Goal: Check status: Check status

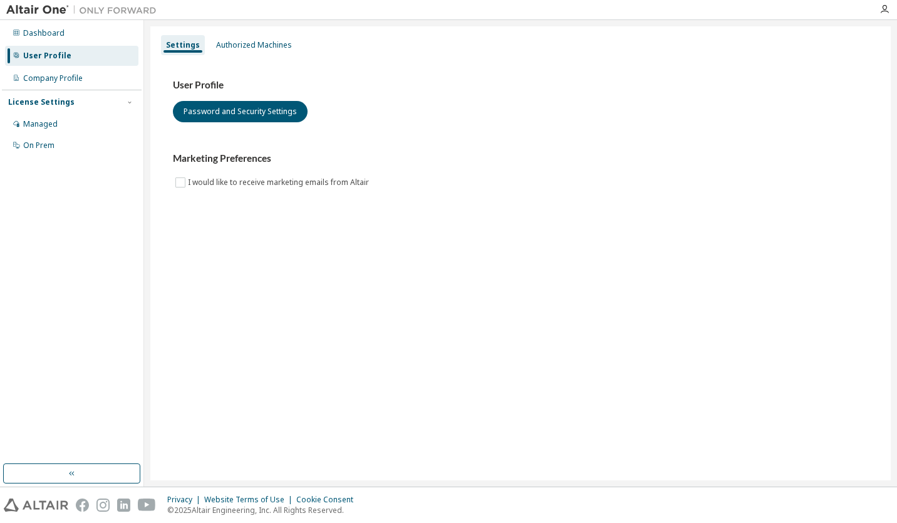
click at [248, 46] on div "Authorized Machines" at bounding box center [254, 45] width 76 height 10
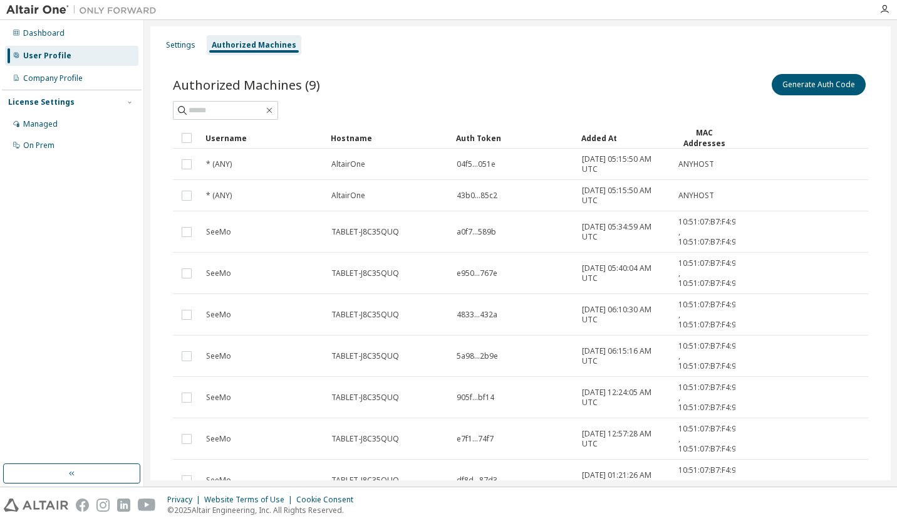
click at [71, 81] on div "Company Profile" at bounding box center [53, 78] width 60 height 10
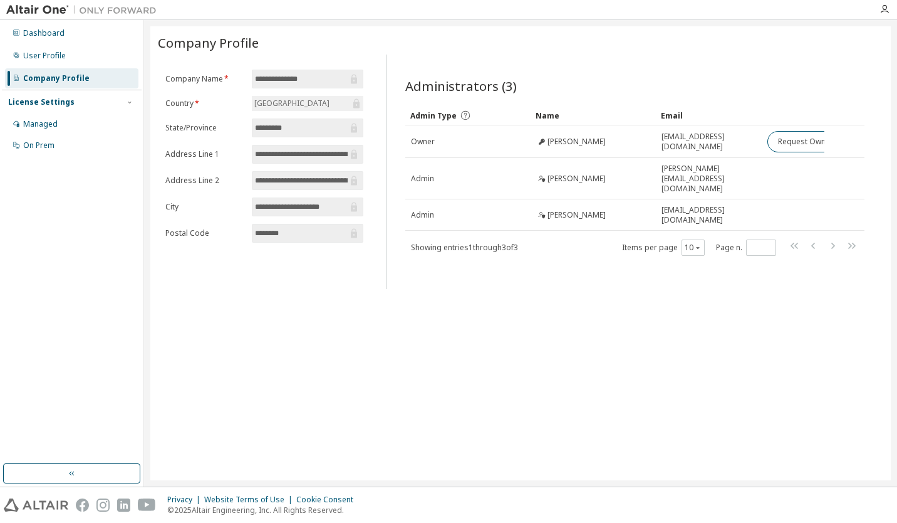
click at [78, 116] on div "Managed" at bounding box center [71, 124] width 133 height 20
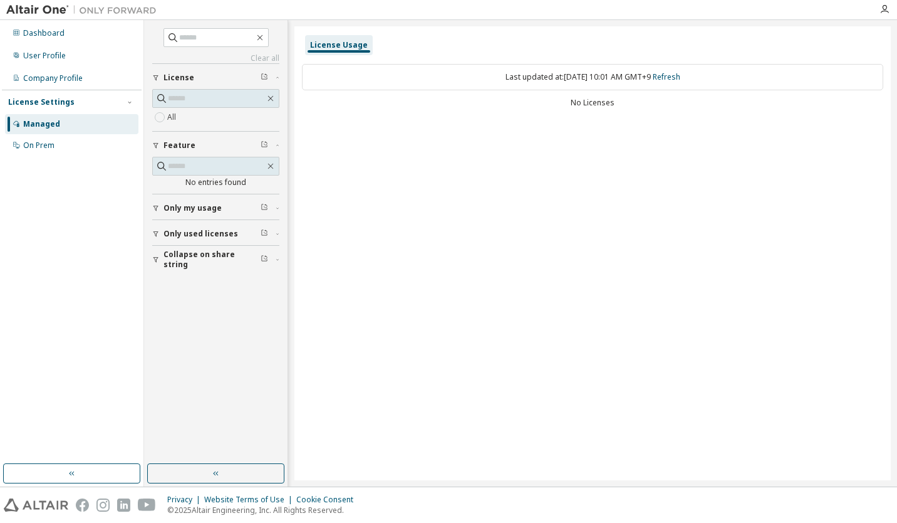
click at [98, 68] on div "Company Profile" at bounding box center [71, 78] width 133 height 20
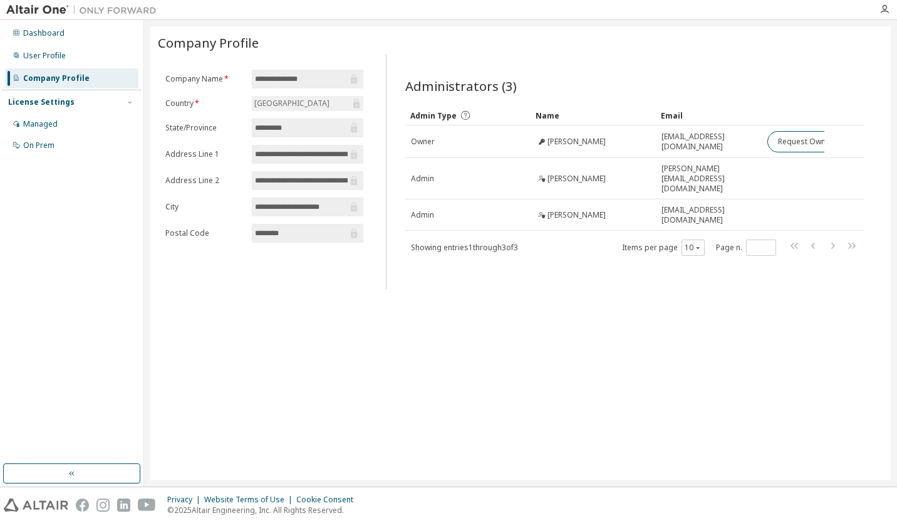
click at [51, 114] on div "Managed" at bounding box center [71, 124] width 133 height 20
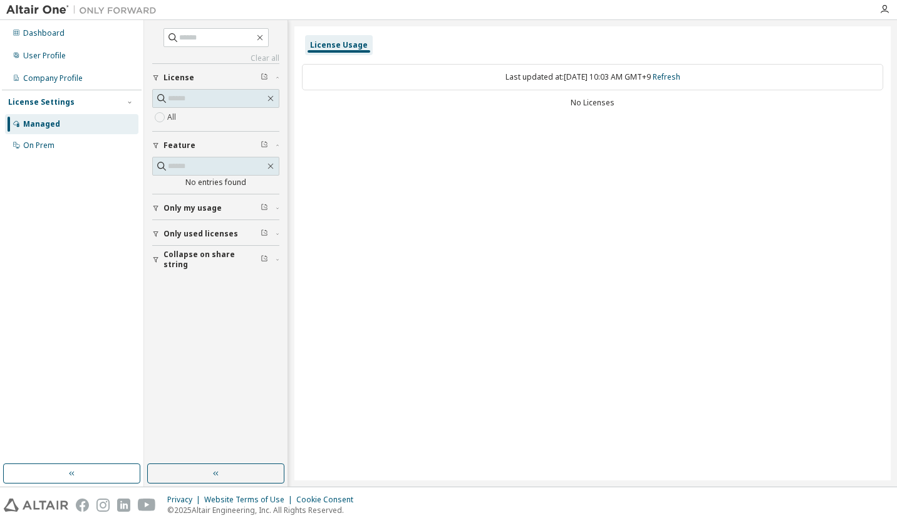
click at [56, 140] on div "On Prem" at bounding box center [71, 145] width 133 height 20
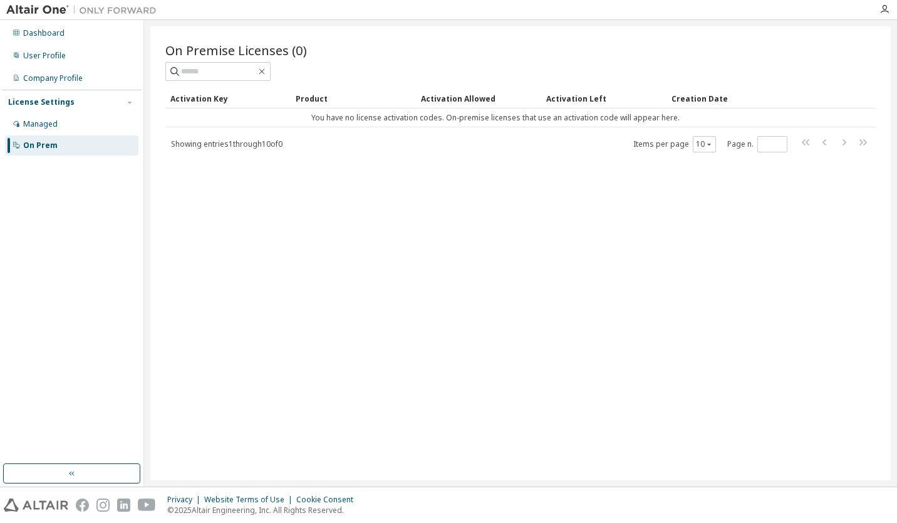
click at [60, 117] on div "Managed" at bounding box center [71, 124] width 133 height 20
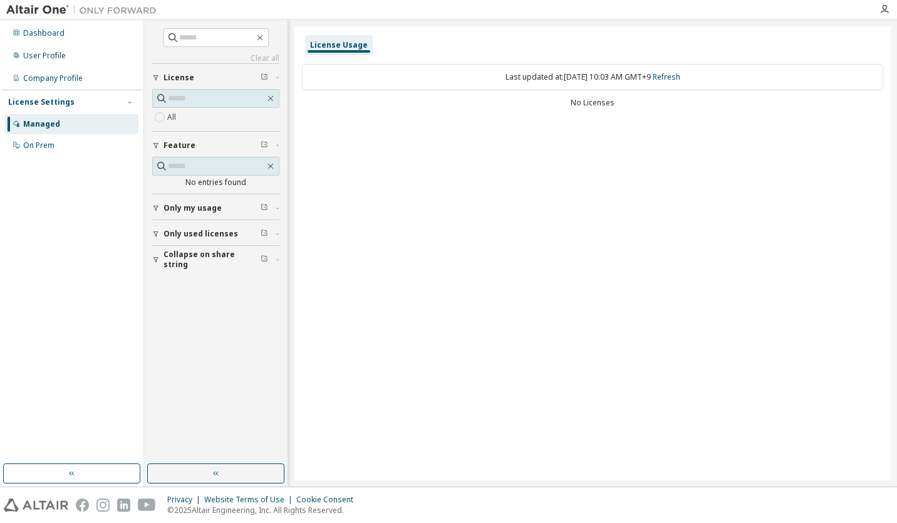
click at [185, 201] on button "Only my usage" at bounding box center [215, 208] width 127 height 28
click at [53, 33] on div "Dashboard" at bounding box center [43, 33] width 41 height 10
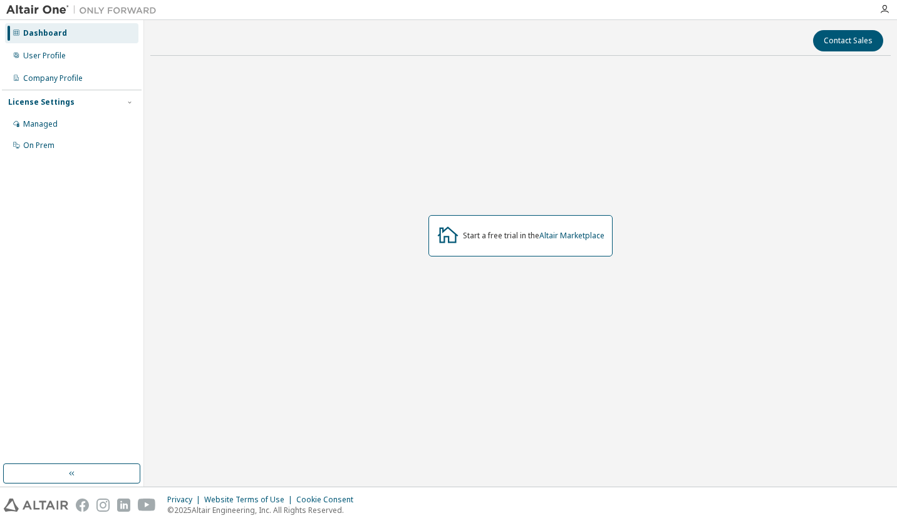
click at [54, 56] on div "User Profile" at bounding box center [44, 56] width 43 height 10
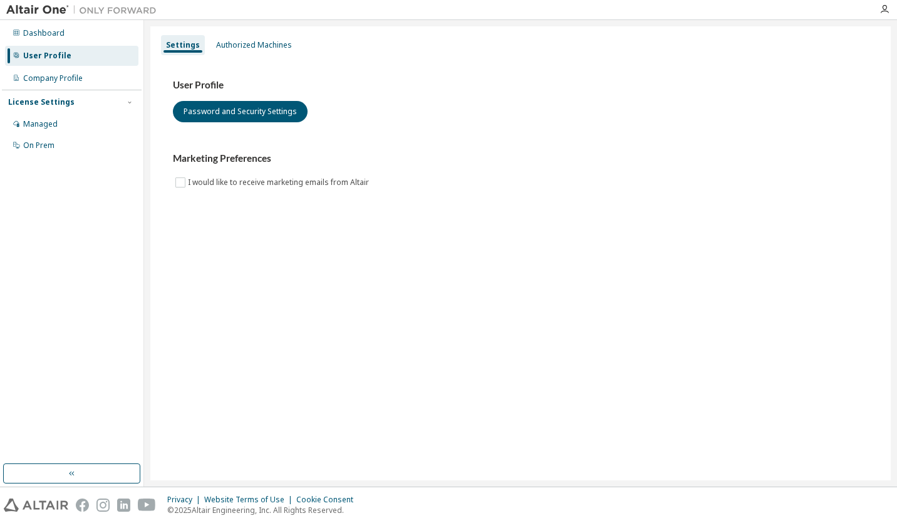
click at [54, 76] on div "Company Profile" at bounding box center [53, 78] width 60 height 10
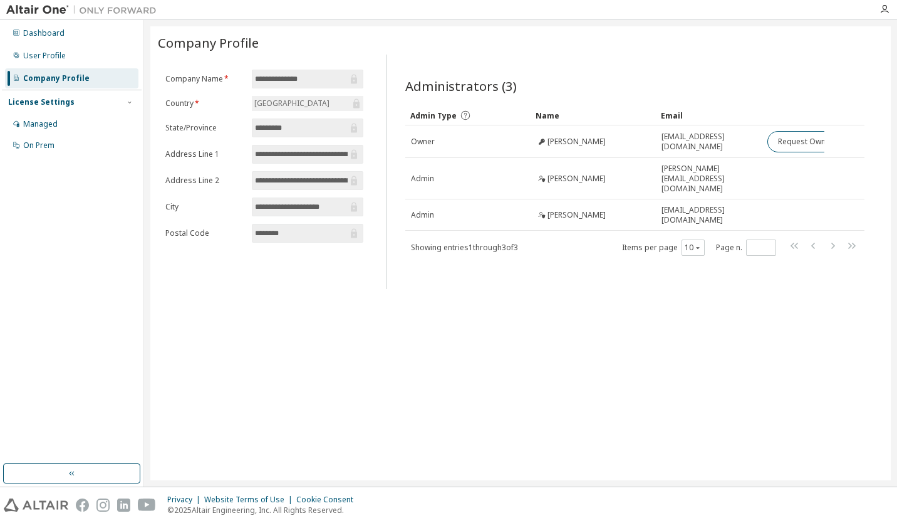
click at [51, 122] on div "Managed" at bounding box center [40, 124] width 34 height 10
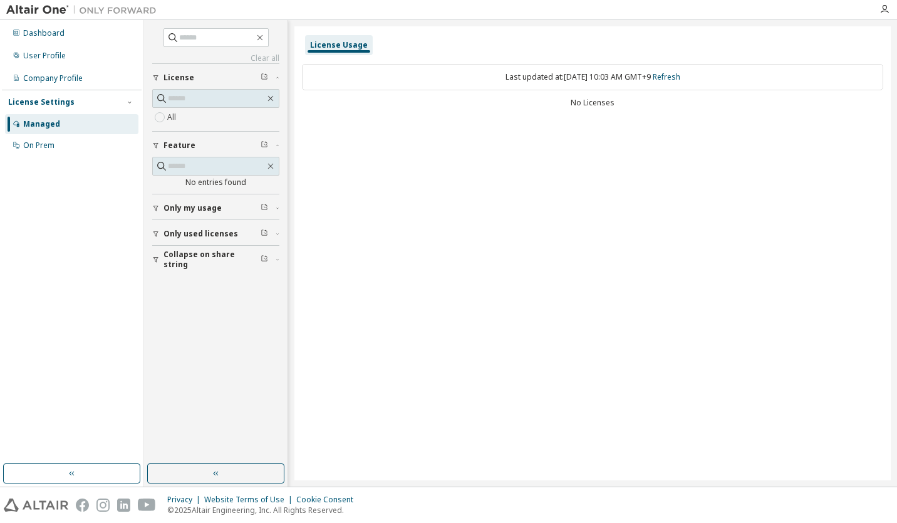
click at [674, 77] on link "Refresh" at bounding box center [667, 76] width 28 height 11
click at [187, 206] on span "Only my usage" at bounding box center [193, 208] width 58 height 10
click at [681, 75] on link "Refresh" at bounding box center [667, 76] width 28 height 11
drag, startPoint x: 378, startPoint y: 151, endPoint x: 469, endPoint y: 160, distance: 91.3
click at [469, 160] on div "License Usage Last updated at: Mon 2025-09-29 10:03 AM GMT+9 Refresh No Licenses" at bounding box center [593, 253] width 597 height 454
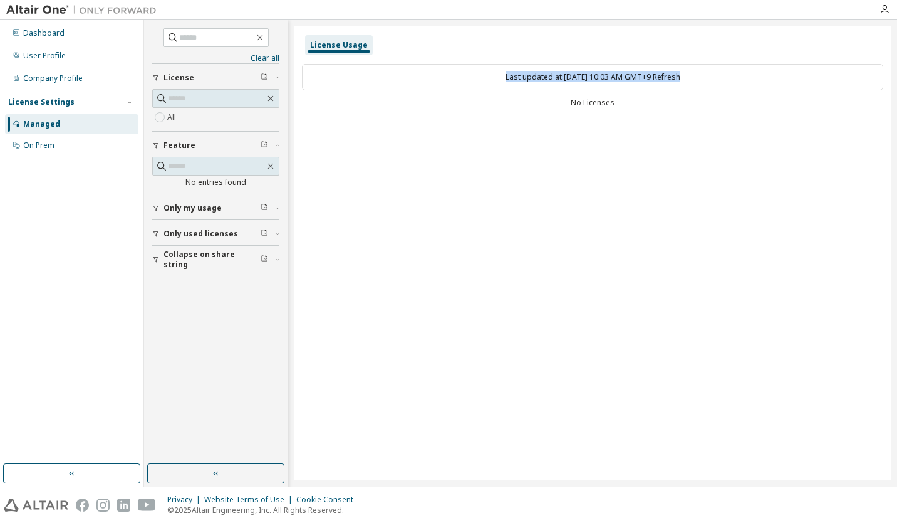
drag, startPoint x: 459, startPoint y: 229, endPoint x: 436, endPoint y: 61, distance: 170.1
click at [436, 61] on div "License Usage Last updated at: Mon 2025-09-29 10:03 AM GMT+9 Refresh No Licenses" at bounding box center [593, 253] width 597 height 454
drag, startPoint x: 436, startPoint y: 61, endPoint x: 422, endPoint y: 177, distance: 117.4
click at [422, 177] on div "License Usage Last updated at: Mon 2025-09-29 10:03 AM GMT+9 Refresh No Licenses" at bounding box center [593, 253] width 597 height 454
click at [662, 108] on div "Last updated at: Mon 2025-09-29 10:03 AM GMT+9 Refresh No Licenses" at bounding box center [593, 86] width 582 height 61
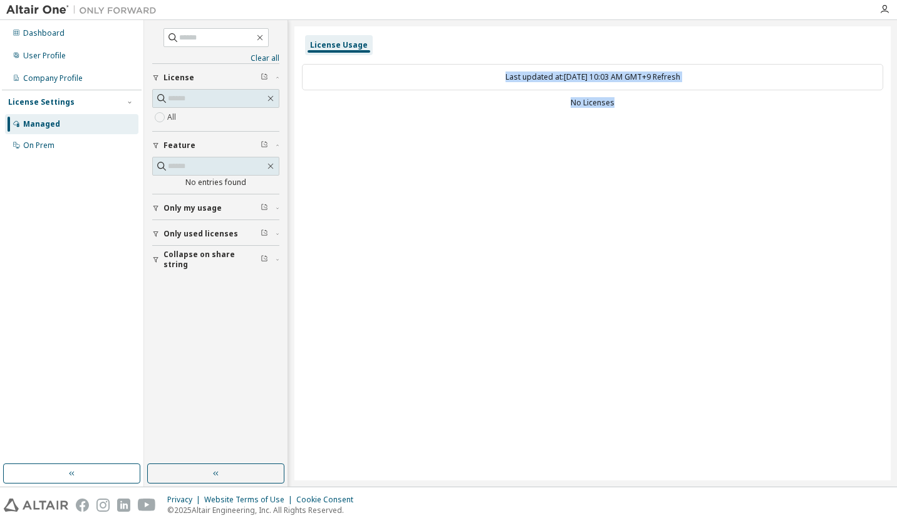
drag, startPoint x: 648, startPoint y: 104, endPoint x: 474, endPoint y: 71, distance: 176.7
click at [474, 71] on div "Last updated at: Mon 2025-09-29 10:03 AM GMT+9 Refresh No Licenses" at bounding box center [593, 86] width 582 height 61
click at [491, 254] on div "License Usage Last updated at: Mon 2025-09-29 10:03 AM GMT+9 Refresh No Licenses" at bounding box center [593, 253] width 597 height 454
drag, startPoint x: 635, startPoint y: 106, endPoint x: 467, endPoint y: 68, distance: 172.8
click at [467, 68] on div "Last updated at: Mon 2025-09-29 10:03 AM GMT+9 Refresh No Licenses" at bounding box center [593, 86] width 582 height 61
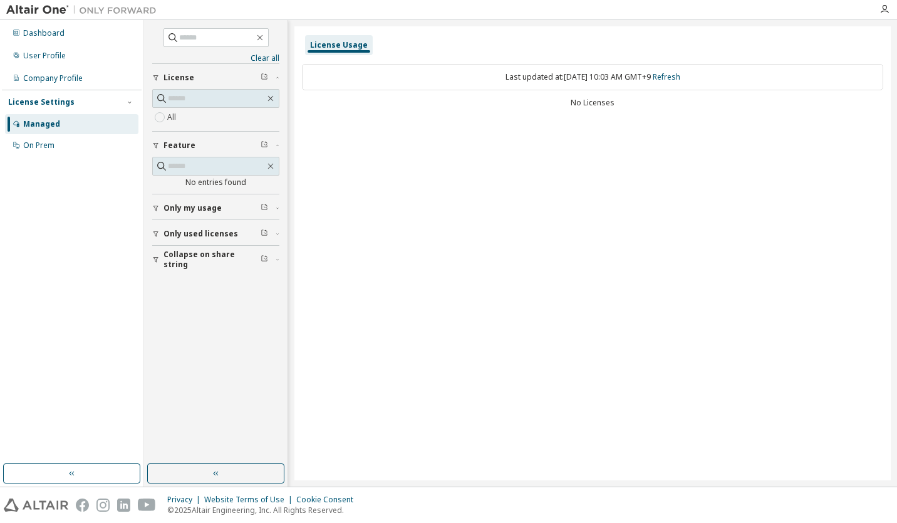
click at [474, 249] on div "License Usage Last updated at: Mon 2025-09-29 10:03 AM GMT+9 Refresh No Licenses" at bounding box center [593, 253] width 597 height 454
drag, startPoint x: 646, startPoint y: 108, endPoint x: 467, endPoint y: 66, distance: 184.1
click at [467, 66] on div "Last updated at: Mon 2025-09-29 10:03 AM GMT+9 Refresh No Licenses" at bounding box center [593, 86] width 582 height 61
drag, startPoint x: 467, startPoint y: 66, endPoint x: 482, endPoint y: 209, distance: 143.0
click at [482, 209] on div "License Usage Last updated at: Mon 2025-09-29 10:03 AM GMT+9 Refresh No Licenses" at bounding box center [593, 253] width 597 height 454
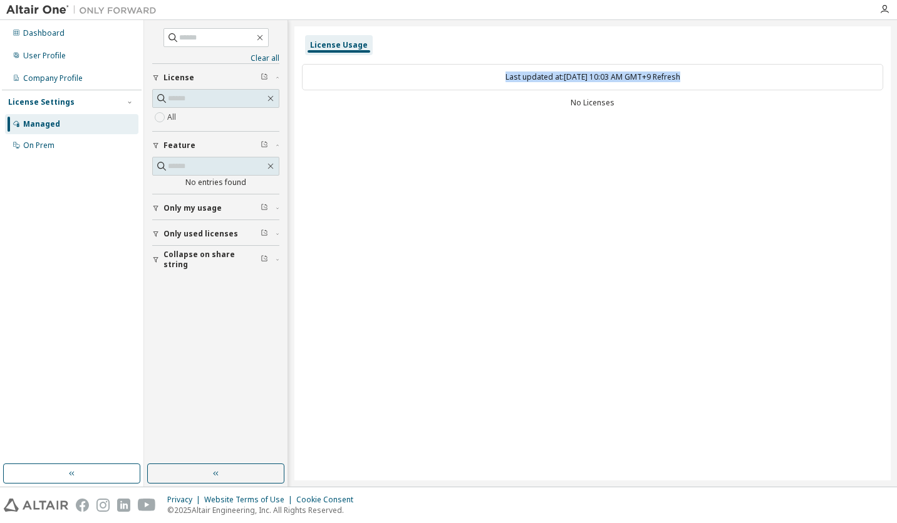
click at [649, 96] on div "Last updated at: Mon 2025-09-29 10:03 AM GMT+9 Refresh No Licenses" at bounding box center [593, 86] width 582 height 61
drag, startPoint x: 630, startPoint y: 105, endPoint x: 467, endPoint y: 51, distance: 171.8
click at [467, 51] on div "License Usage Last updated at: Mon 2025-09-29 10:03 AM GMT+9 Refresh No Licenses" at bounding box center [593, 253] width 597 height 454
drag, startPoint x: 467, startPoint y: 51, endPoint x: 509, endPoint y: 128, distance: 88.3
click at [509, 128] on div "License Usage Last updated at: Mon 2025-09-29 10:03 AM GMT+9 Refresh No Licenses" at bounding box center [593, 253] width 597 height 454
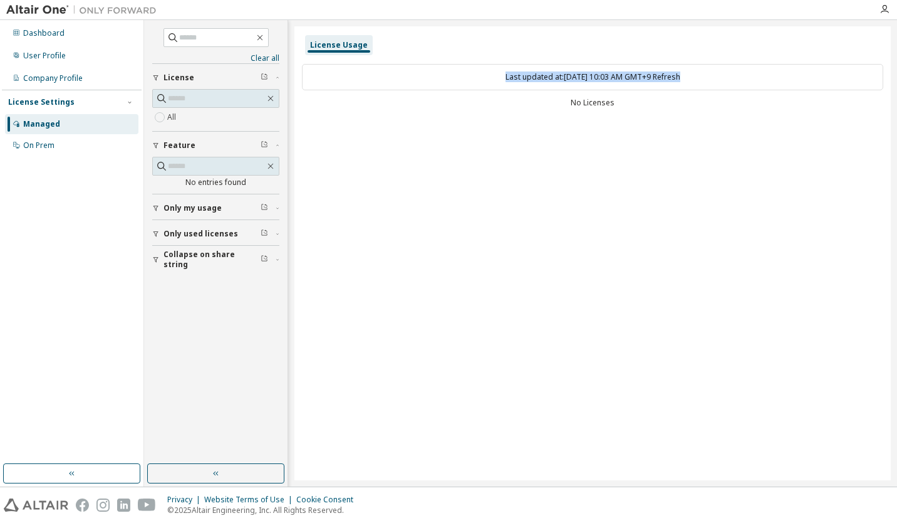
drag, startPoint x: 470, startPoint y: 68, endPoint x: 691, endPoint y: 119, distance: 226.9
click at [691, 119] on div "License Usage Last updated at: Mon 2025-09-29 10:03 AM GMT+9 Refresh No Licenses" at bounding box center [593, 253] width 597 height 454
click at [672, 113] on div "Last updated at: Mon 2025-09-29 10:03 AM GMT+9 Refresh No Licenses" at bounding box center [593, 86] width 582 height 61
drag, startPoint x: 637, startPoint y: 112, endPoint x: 455, endPoint y: 69, distance: 186.6
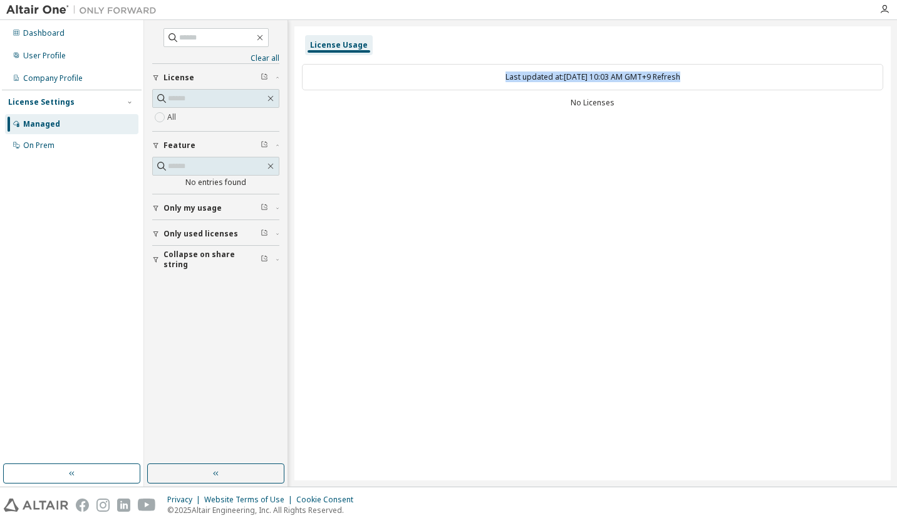
click at [455, 69] on div "Last updated at: Mon 2025-09-29 10:03 AM GMT+9 Refresh No Licenses" at bounding box center [593, 86] width 582 height 61
click at [455, 69] on div "Last updated at: Mon 2025-09-29 10:03 AM GMT+9 Refresh" at bounding box center [593, 77] width 582 height 26
drag, startPoint x: 644, startPoint y: 109, endPoint x: 452, endPoint y: 65, distance: 196.8
click at [452, 65] on div "Last updated at: Mon 2025-09-29 10:03 AM GMT+9 Refresh No Licenses" at bounding box center [593, 86] width 582 height 61
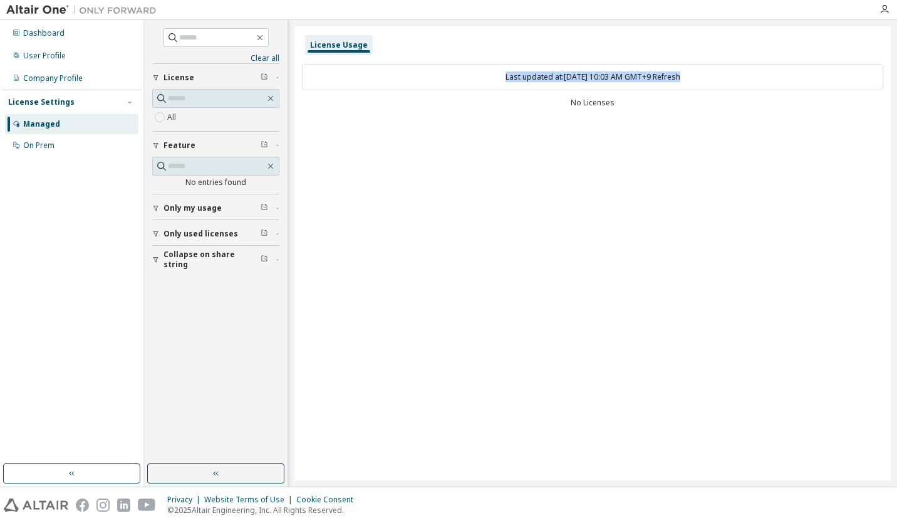
click at [452, 65] on div "Last updated at: Mon 2025-09-29 10:03 AM GMT+9 Refresh" at bounding box center [593, 77] width 582 height 26
click at [728, 88] on div "Last updated at: Mon 2025-09-29 10:03 AM GMT+9 Refresh" at bounding box center [593, 77] width 582 height 26
drag, startPoint x: 643, startPoint y: 100, endPoint x: 404, endPoint y: 47, distance: 244.5
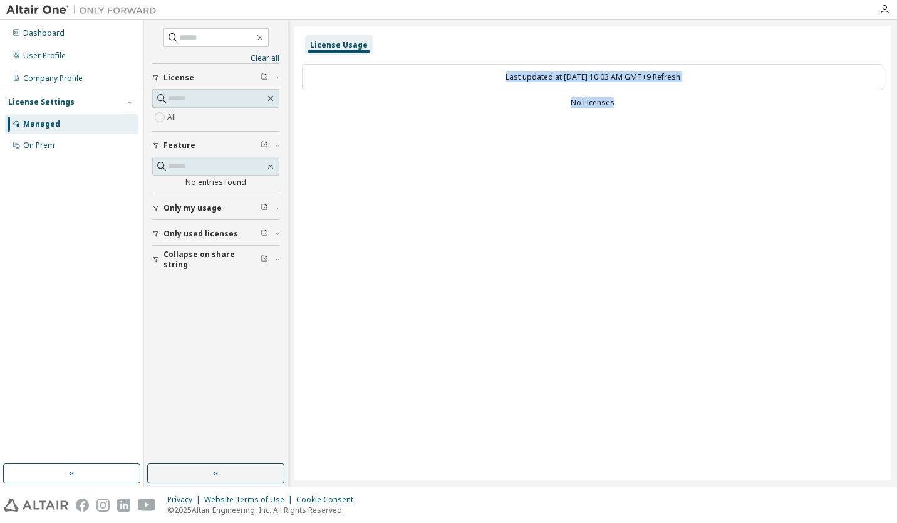
click at [404, 47] on div "License Usage Last updated at: Mon 2025-09-29 10:03 AM GMT+9 Refresh No Licenses" at bounding box center [593, 253] width 597 height 454
drag, startPoint x: 404, startPoint y: 47, endPoint x: 377, endPoint y: 100, distance: 60.0
click at [377, 100] on div "No Licenses" at bounding box center [593, 103] width 582 height 10
click at [441, 60] on div "Last updated at: Mon 2025-09-29 10:03 AM GMT+9 Refresh No Licenses" at bounding box center [593, 86] width 582 height 61
drag, startPoint x: 469, startPoint y: 76, endPoint x: 665, endPoint y: 124, distance: 201.2
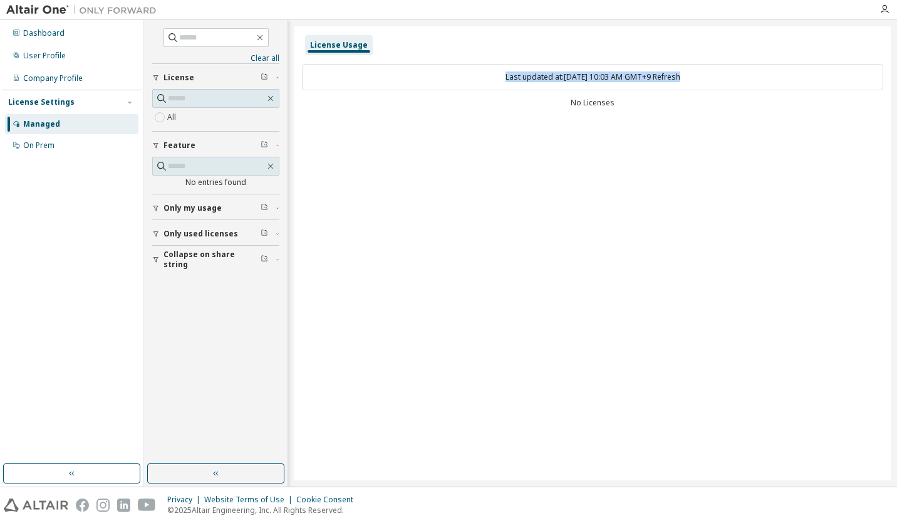
click at [665, 124] on div "License Usage Last updated at: Mon 2025-09-29 10:03 AM GMT+9 Refresh No Licenses" at bounding box center [593, 253] width 597 height 454
click at [634, 122] on div "License Usage Last updated at: Mon 2025-09-29 10:03 AM GMT+9 Refresh No Licenses" at bounding box center [593, 253] width 597 height 454
click at [620, 103] on div "No Licenses" at bounding box center [593, 103] width 582 height 10
drag, startPoint x: 488, startPoint y: 78, endPoint x: 655, endPoint y: 124, distance: 173.6
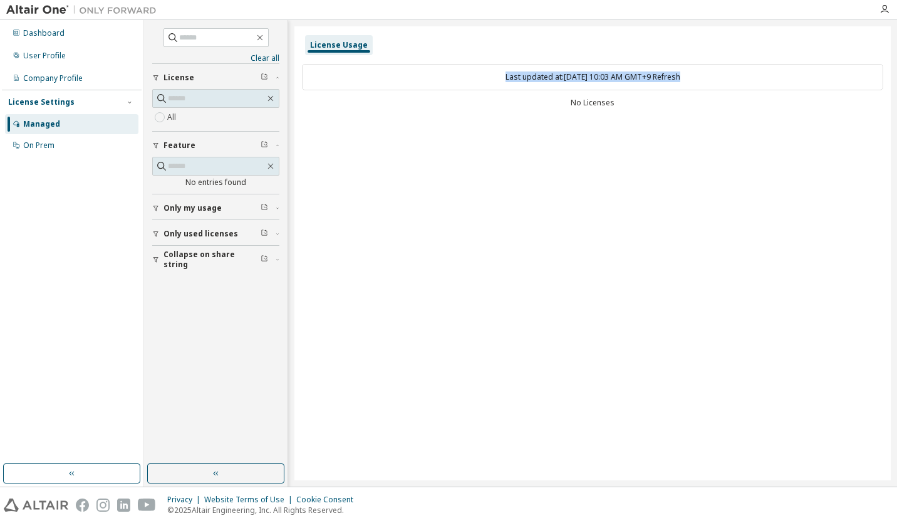
click at [655, 124] on div "License Usage Last updated at: Mon 2025-09-29 10:03 AM GMT+9 Refresh No Licenses" at bounding box center [593, 253] width 597 height 454
drag, startPoint x: 655, startPoint y: 124, endPoint x: 635, endPoint y: 97, distance: 33.6
click at [635, 97] on div "Last updated at: Mon 2025-09-29 10:03 AM GMT+9 Refresh No Licenses" at bounding box center [593, 86] width 582 height 61
click at [632, 101] on div "No Licenses" at bounding box center [593, 103] width 582 height 10
drag, startPoint x: 627, startPoint y: 107, endPoint x: 449, endPoint y: 75, distance: 181.5
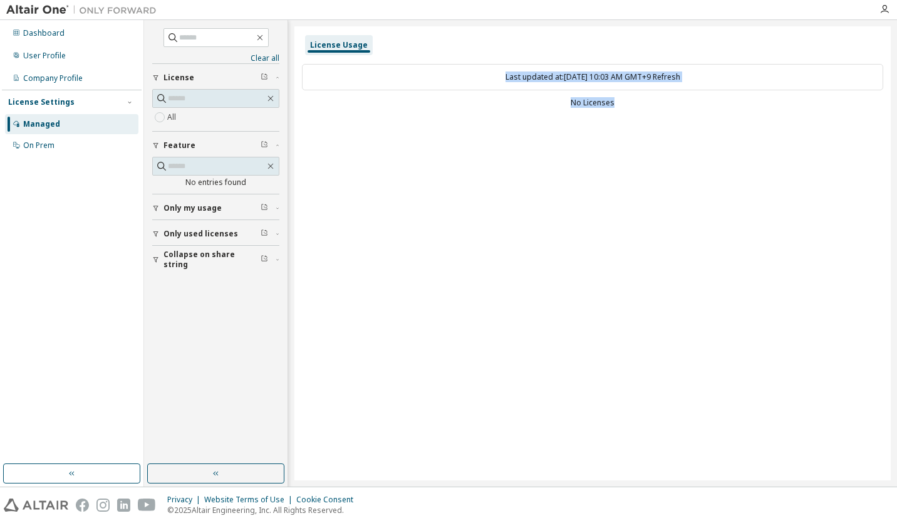
click at [449, 75] on div "Last updated at: Mon 2025-09-29 10:03 AM GMT+9 Refresh No Licenses" at bounding box center [593, 86] width 582 height 61
click at [449, 75] on div "Last updated at: Mon 2025-09-29 10:03 AM GMT+9 Refresh" at bounding box center [593, 77] width 582 height 26
drag, startPoint x: 449, startPoint y: 75, endPoint x: 686, endPoint y: 113, distance: 239.9
click at [686, 113] on div "Last updated at: Mon 2025-09-29 10:03 AM GMT+9 Refresh No Licenses" at bounding box center [593, 86] width 582 height 61
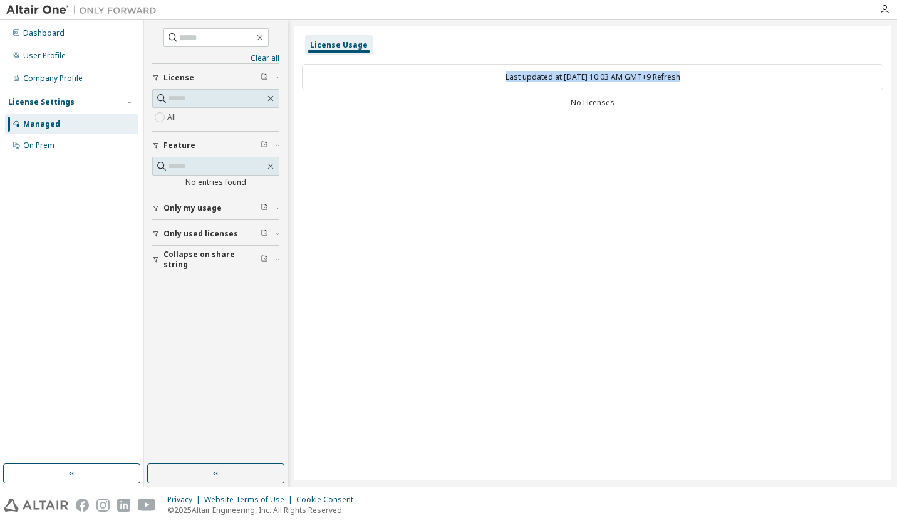
click at [686, 113] on div "Last updated at: Mon 2025-09-29 10:03 AM GMT+9 Refresh No Licenses" at bounding box center [593, 86] width 582 height 61
drag, startPoint x: 634, startPoint y: 104, endPoint x: 479, endPoint y: 61, distance: 161.1
click at [479, 61] on div "Last updated at: Mon 2025-09-29 10:03 AM GMT+9 Refresh No Licenses" at bounding box center [593, 86] width 582 height 61
drag, startPoint x: 479, startPoint y: 61, endPoint x: 457, endPoint y: 127, distance: 68.6
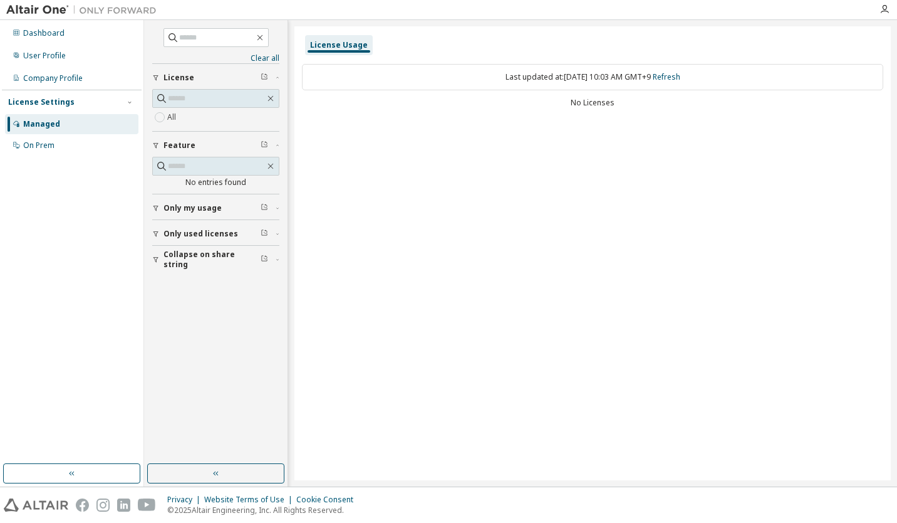
click at [457, 127] on div "License Usage Last updated at: Mon 2025-09-29 10:03 AM GMT+9 Refresh No Licenses" at bounding box center [593, 253] width 597 height 454
